Goal: Find specific page/section: Find specific page/section

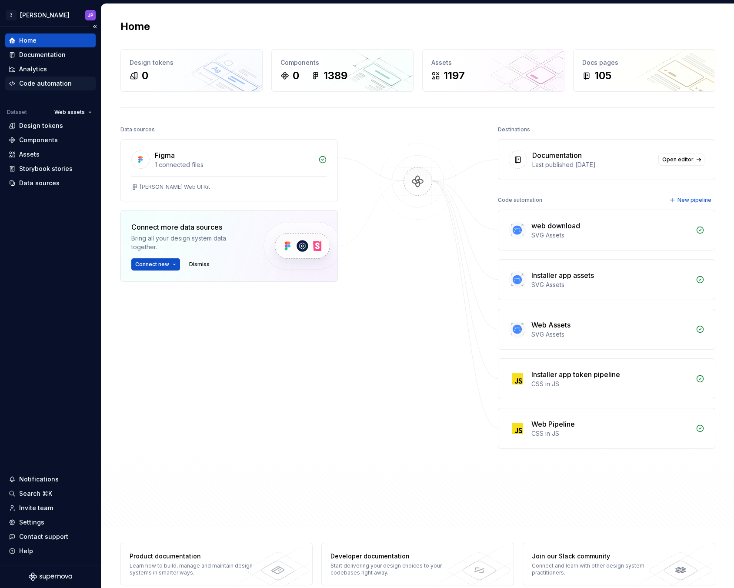
click at [62, 82] on div "Code automation" at bounding box center [45, 83] width 53 height 9
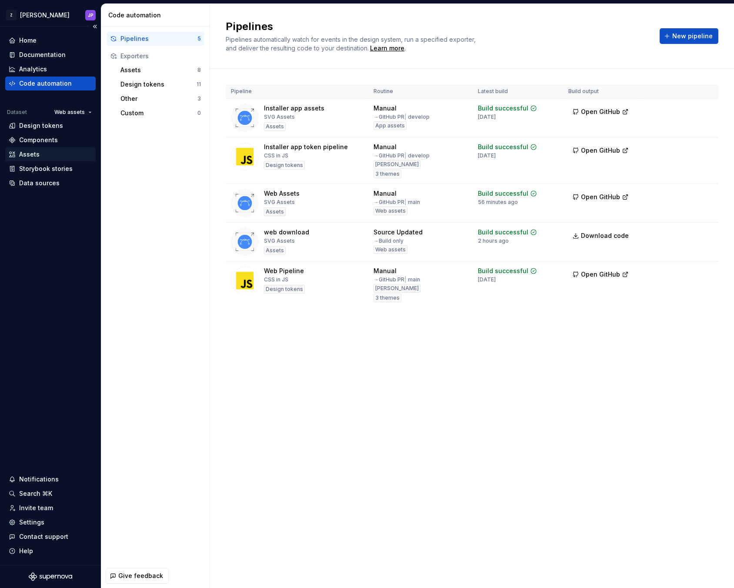
click at [57, 153] on div "Assets" at bounding box center [50, 154] width 83 height 9
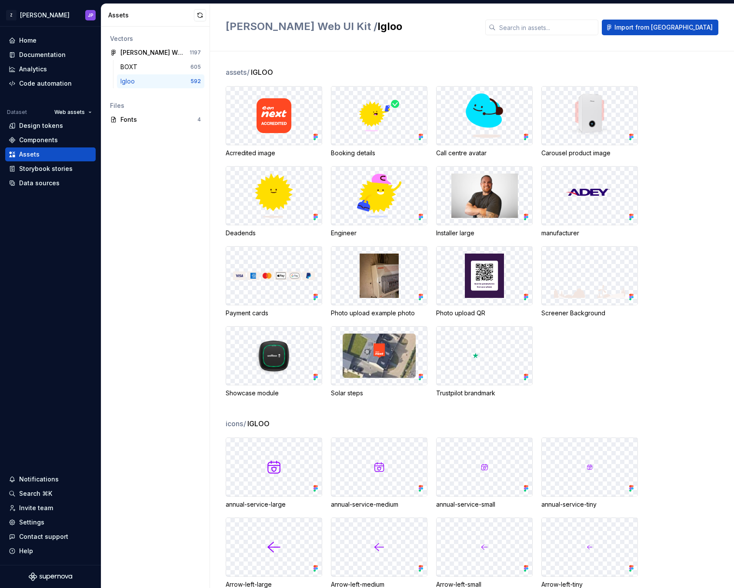
scroll to position [29, 0]
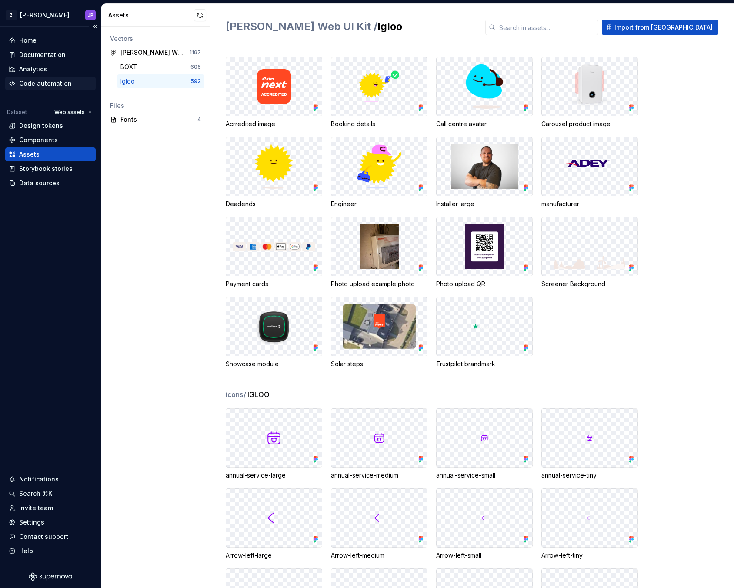
drag, startPoint x: 57, startPoint y: 84, endPoint x: 76, endPoint y: 86, distance: 18.7
click at [57, 84] on div "Code automation" at bounding box center [45, 83] width 53 height 9
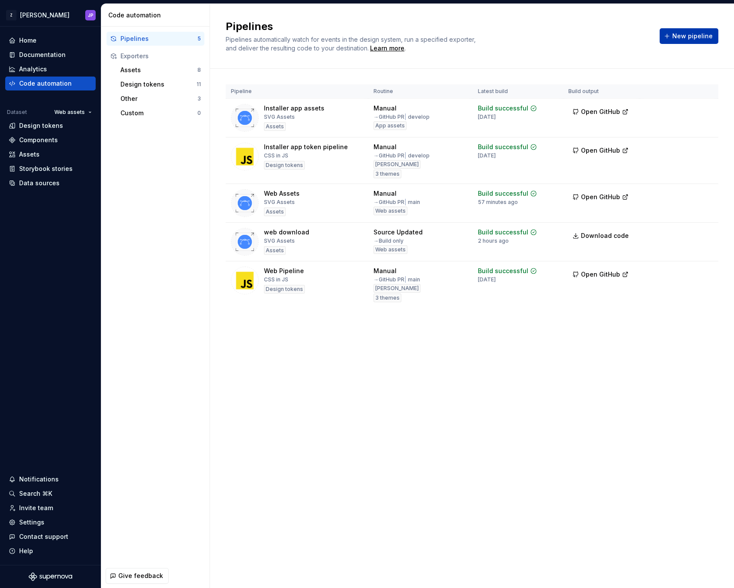
click at [692, 33] on span "New pipeline" at bounding box center [692, 36] width 40 height 9
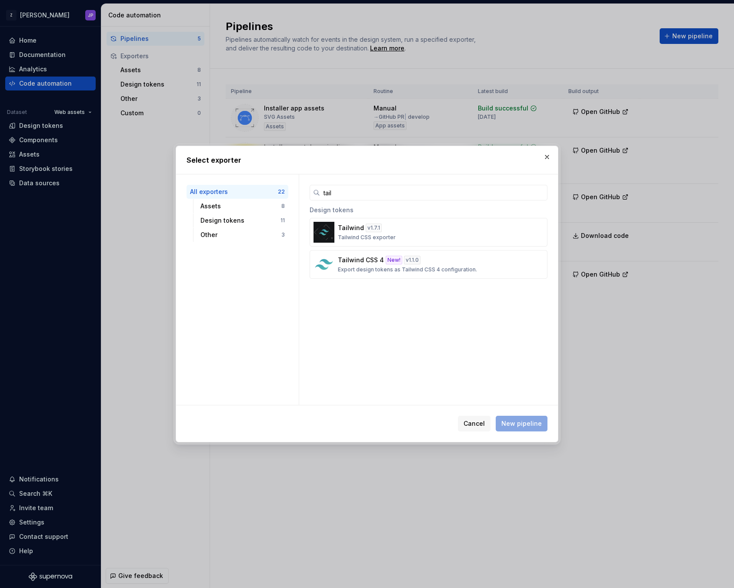
type input "tail"
click at [548, 161] on button "button" at bounding box center [547, 157] width 12 height 12
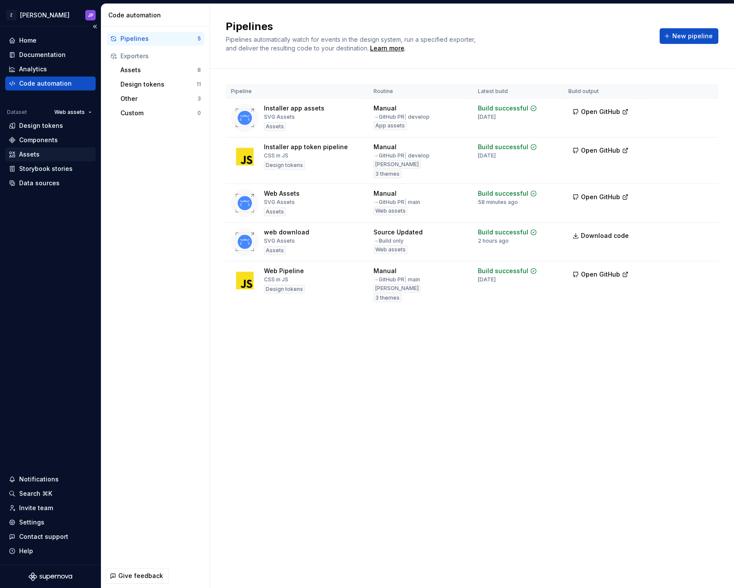
click at [50, 158] on div "Assets" at bounding box center [50, 154] width 83 height 9
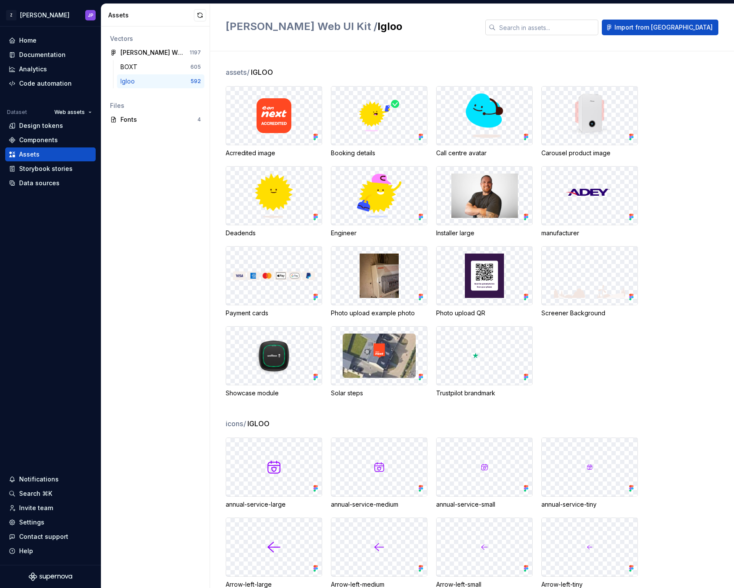
click at [598, 27] on input "text" at bounding box center [546, 28] width 103 height 16
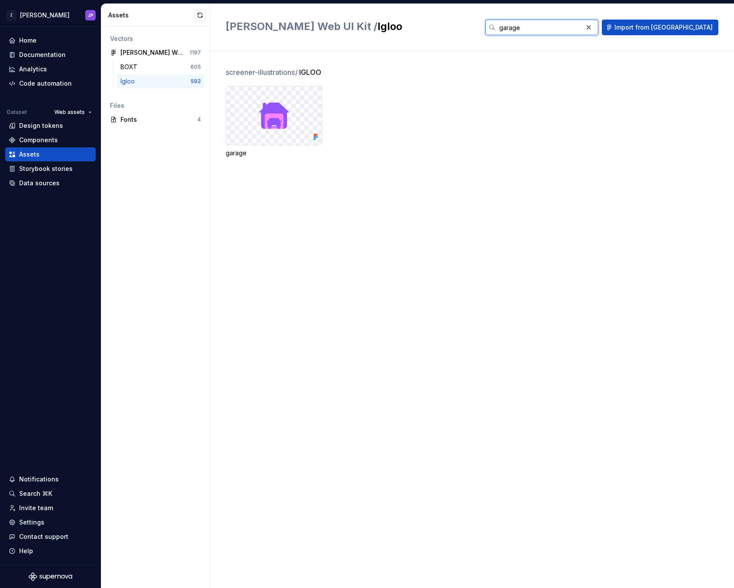
type input "garage"
click at [492, 44] on div "[PERSON_NAME] Web UI Kit / Igloo garage Import from [GEOGRAPHIC_DATA]" at bounding box center [472, 27] width 524 height 47
